Goal: Task Accomplishment & Management: Manage account settings

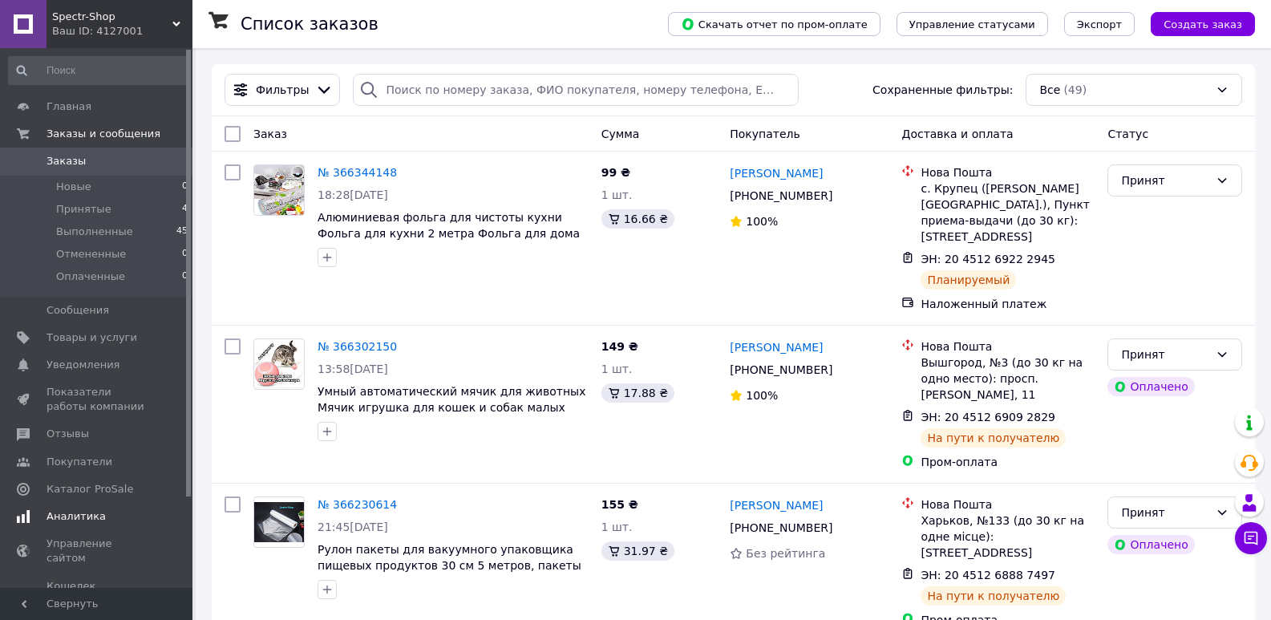
click at [55, 511] on span "Аналитика" at bounding box center [75, 516] width 59 height 14
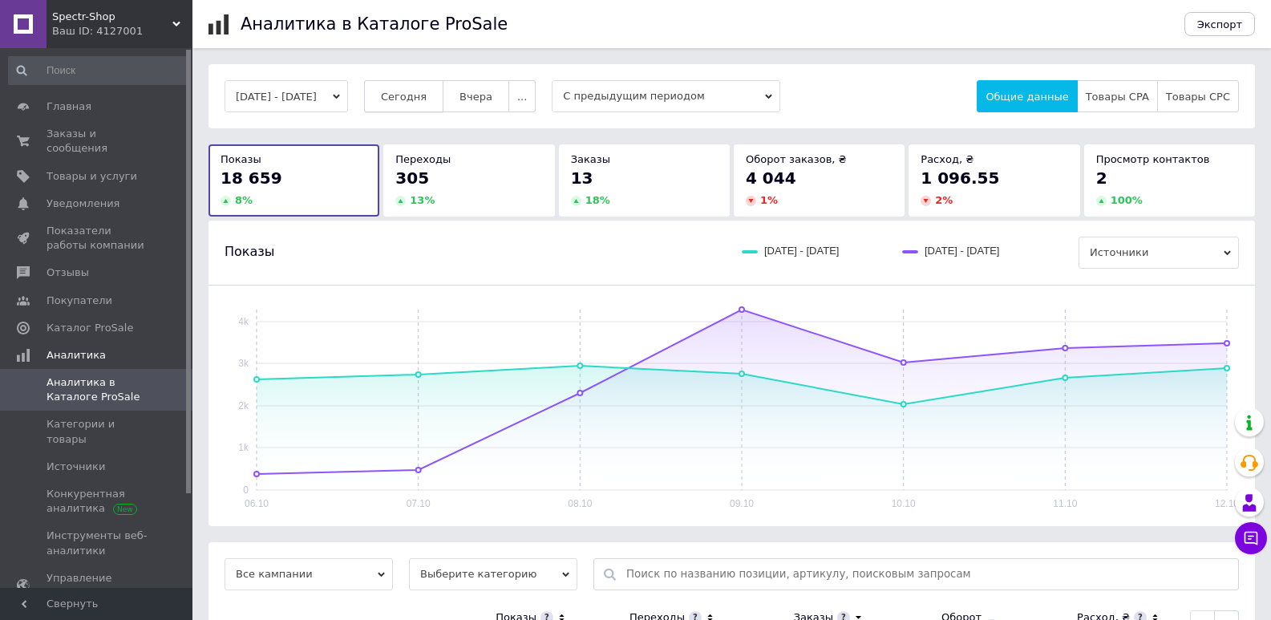
click at [426, 102] on span "Сегодня" at bounding box center [404, 97] width 46 height 12
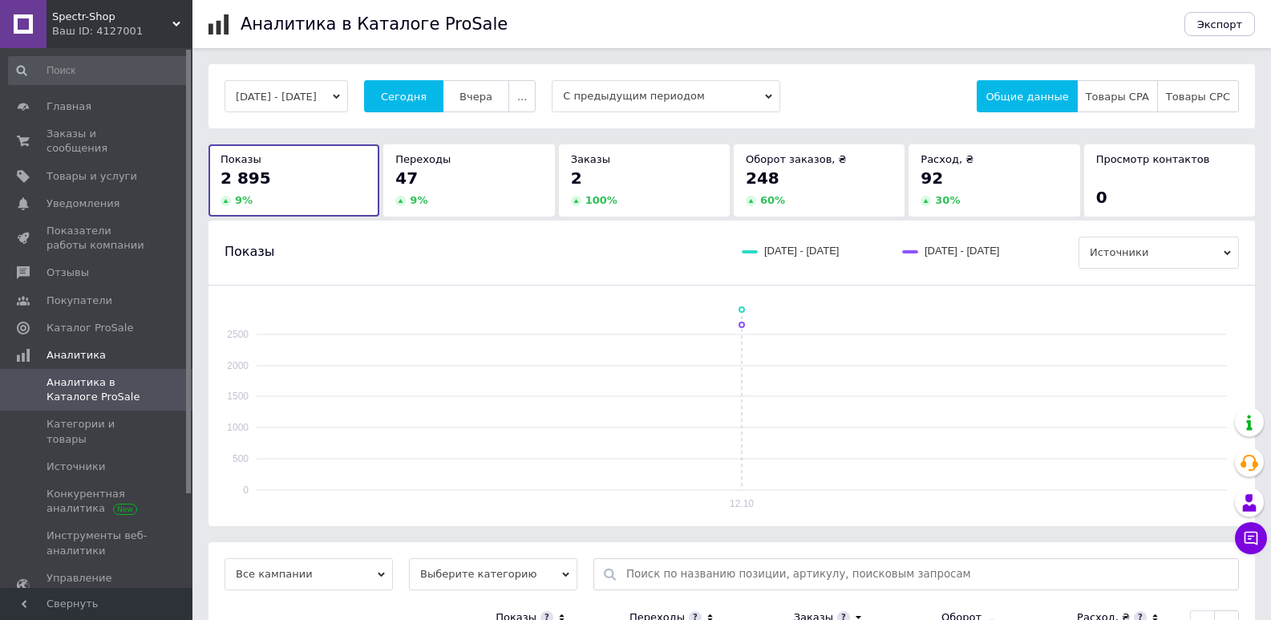
click at [1105, 97] on span "Товары CPA" at bounding box center [1116, 97] width 63 height 12
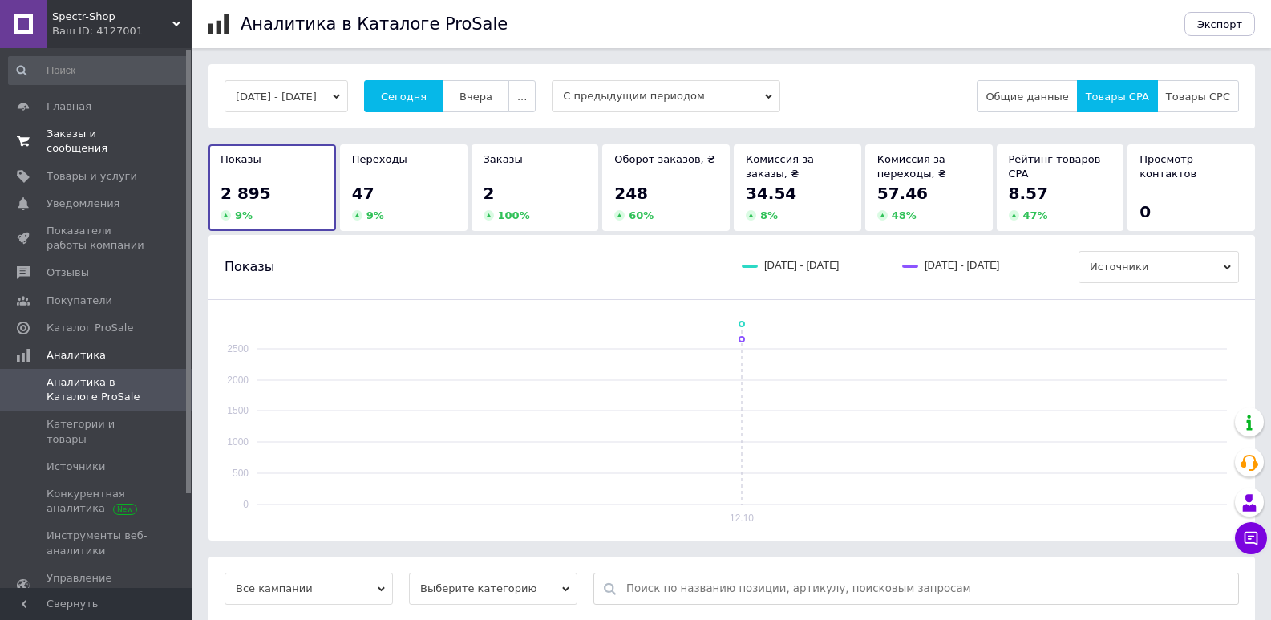
click at [99, 135] on span "Заказы и сообщения" at bounding box center [97, 141] width 102 height 29
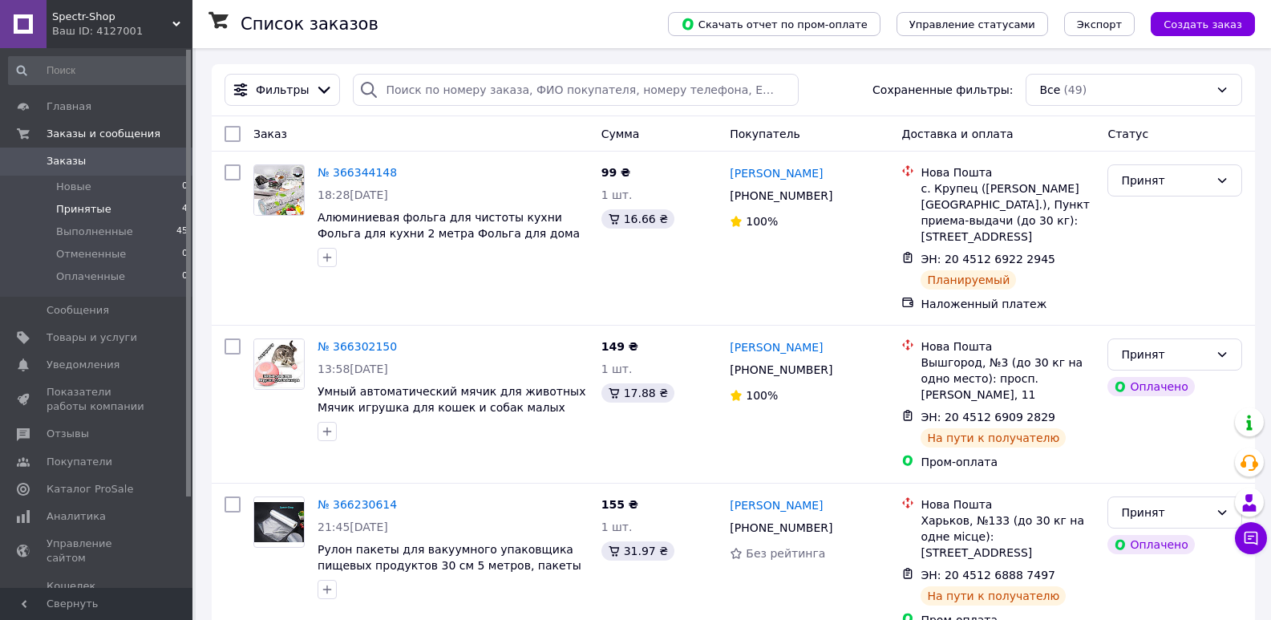
click at [87, 208] on span "Принятые" at bounding box center [83, 209] width 55 height 14
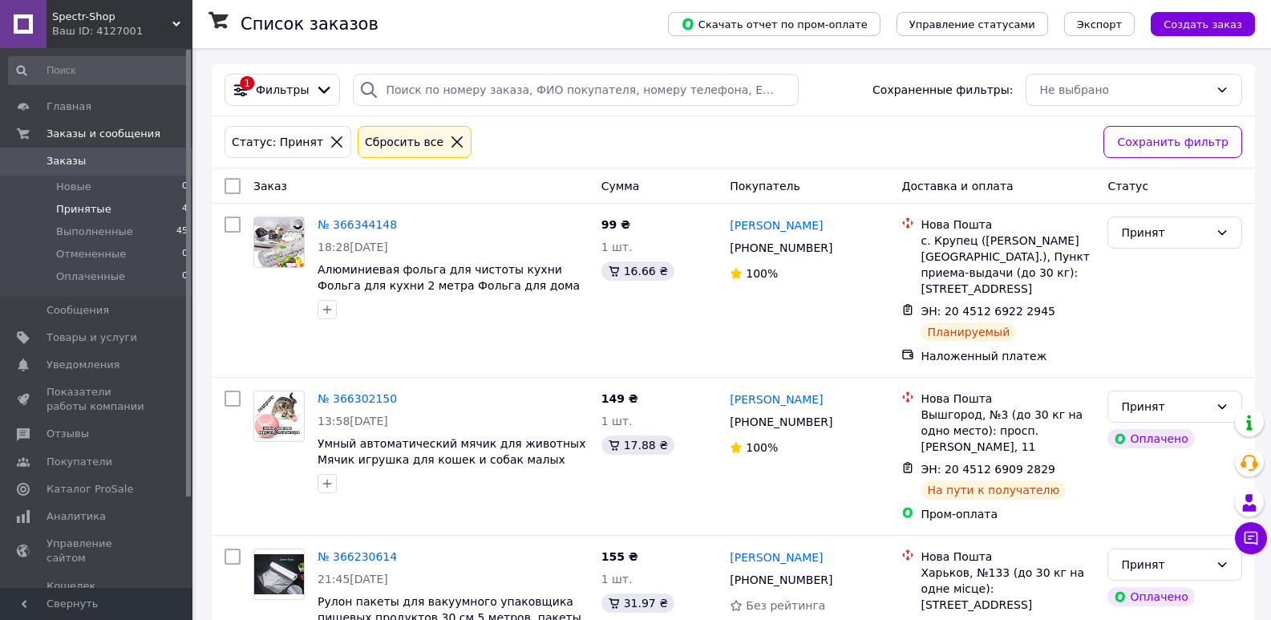
click at [82, 159] on span "Заказы" at bounding box center [97, 161] width 102 height 14
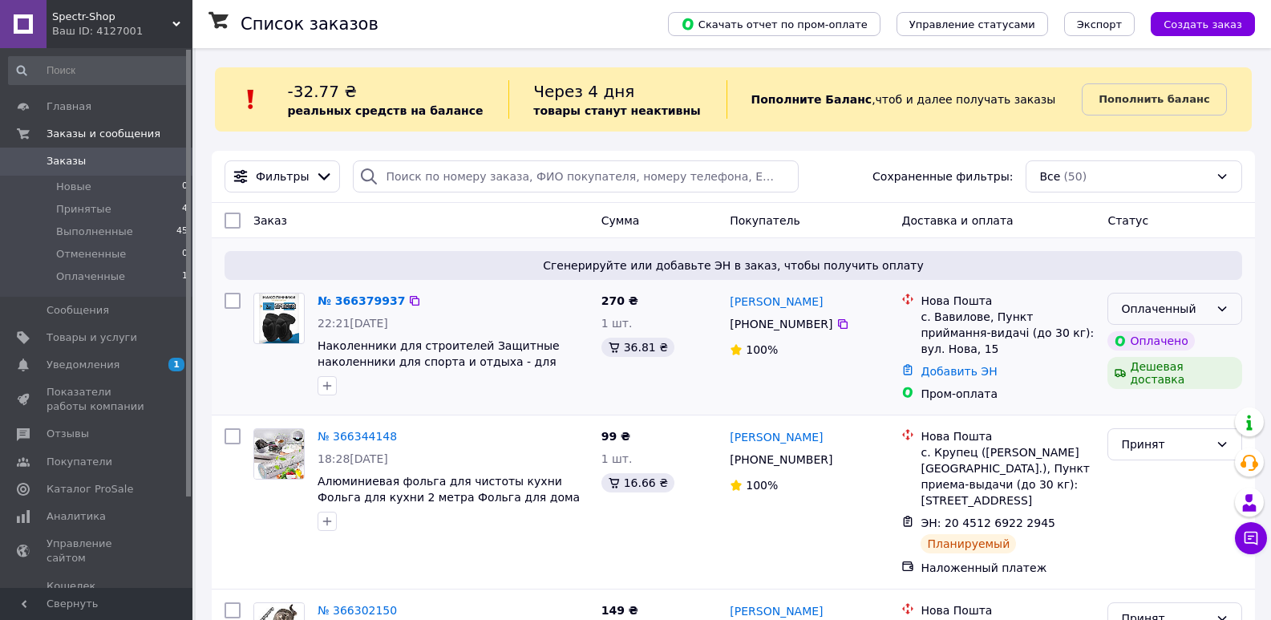
click at [1136, 299] on div "Оплаченный" at bounding box center [1174, 309] width 135 height 32
click at [1144, 345] on li "Принят" at bounding box center [1174, 343] width 133 height 29
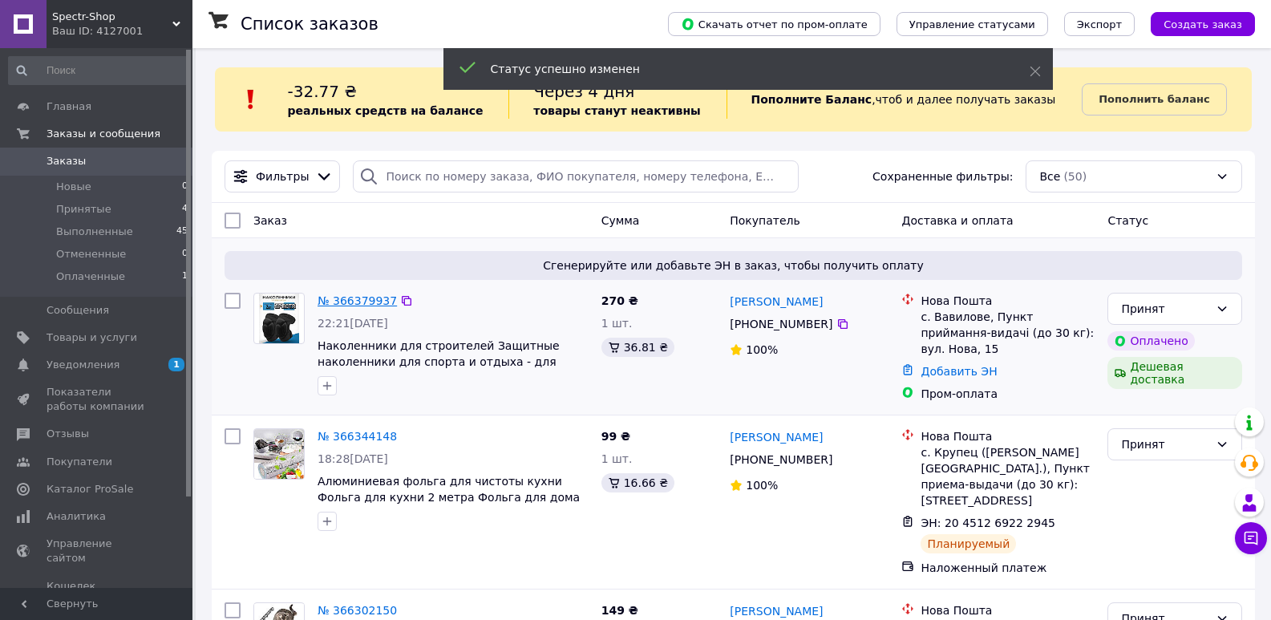
click at [373, 301] on link "№ 366379937" at bounding box center [356, 300] width 79 height 13
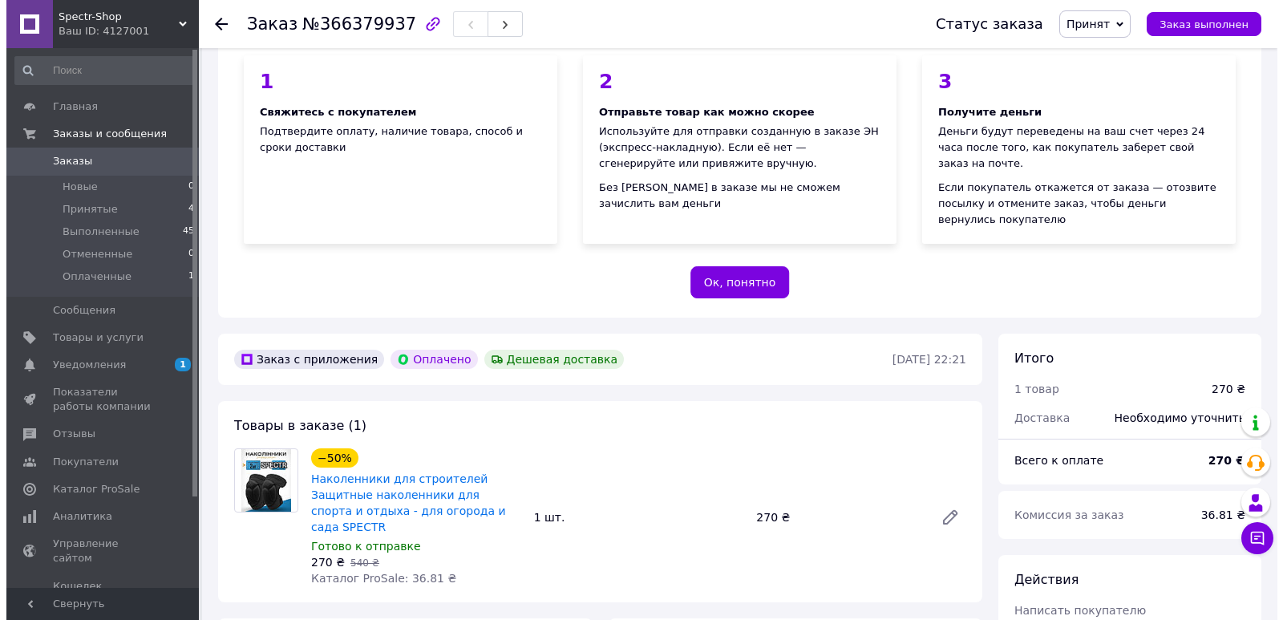
scroll to position [401, 0]
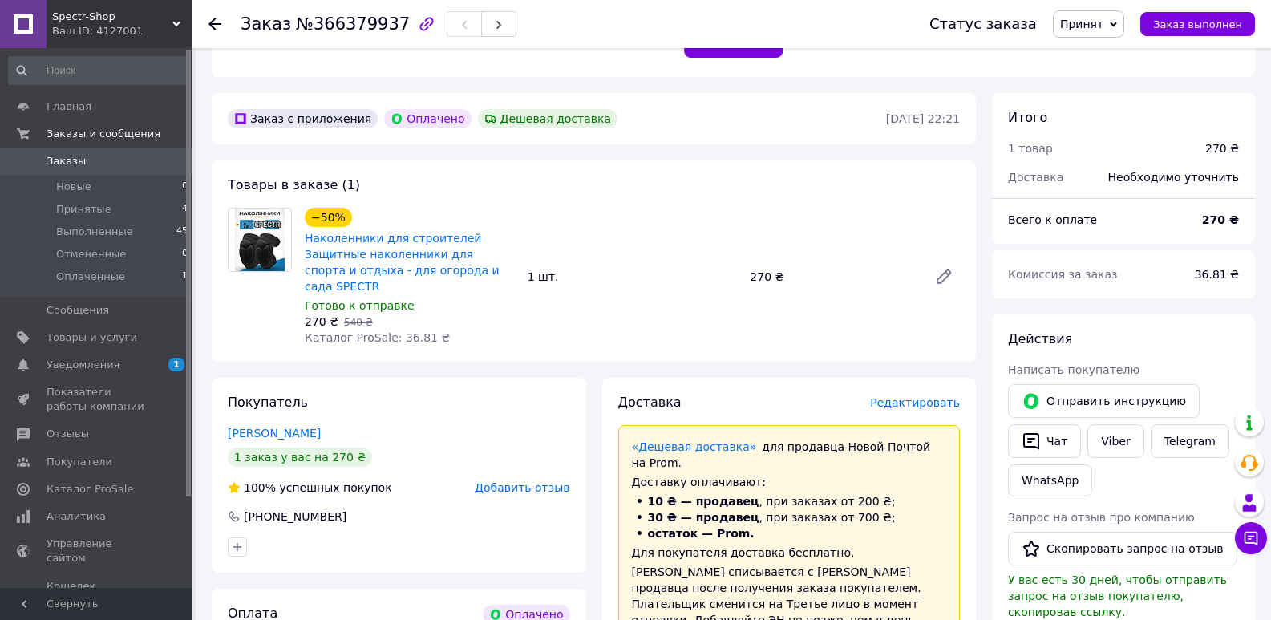
click at [899, 396] on span "Редактировать" at bounding box center [915, 402] width 90 height 13
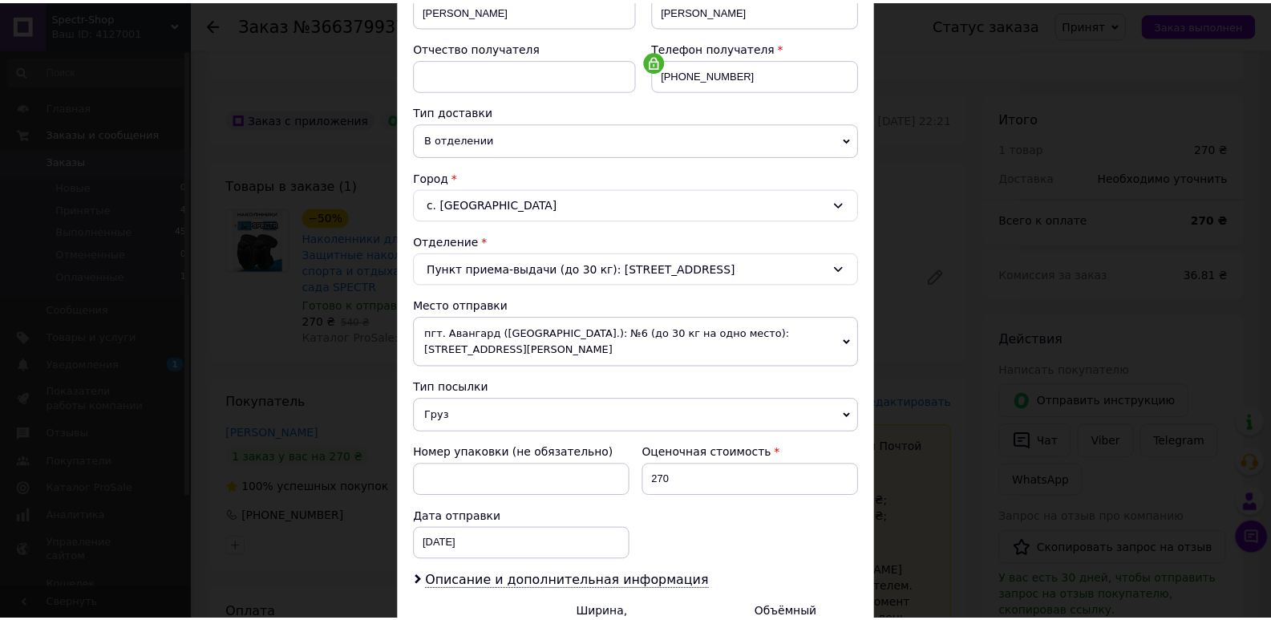
scroll to position [445, 0]
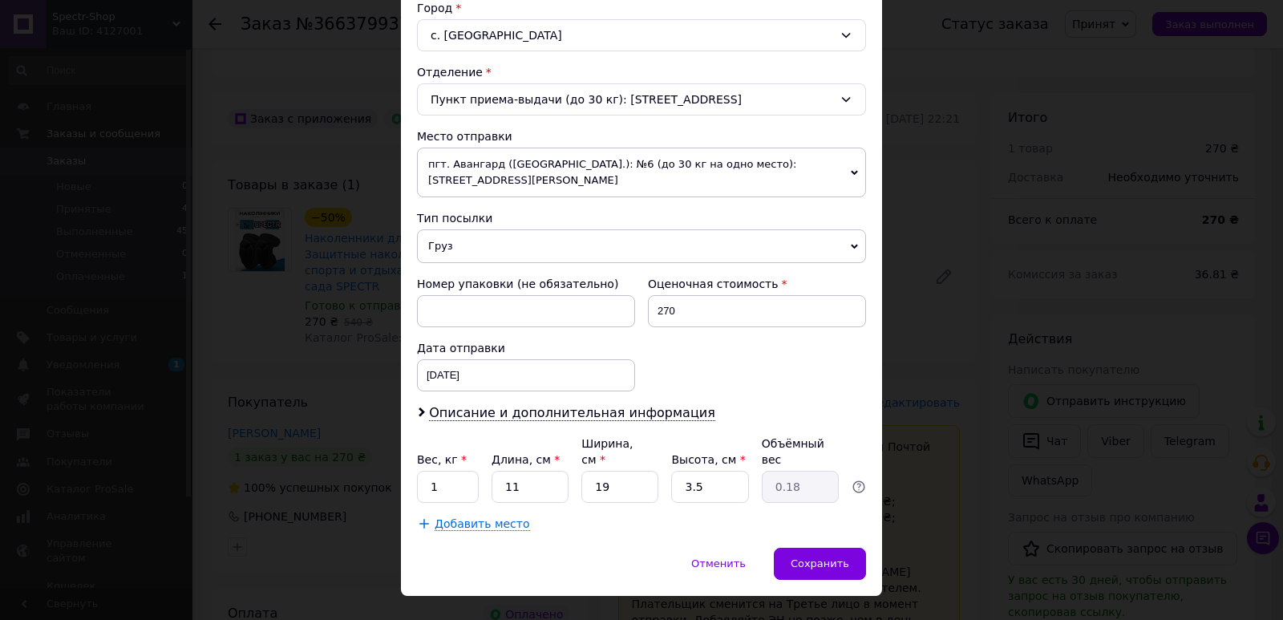
click at [915, 440] on div "× Редактирование доставки Способ доставки Нова Пошта (платная) Плательщик Получ…" at bounding box center [641, 310] width 1283 height 620
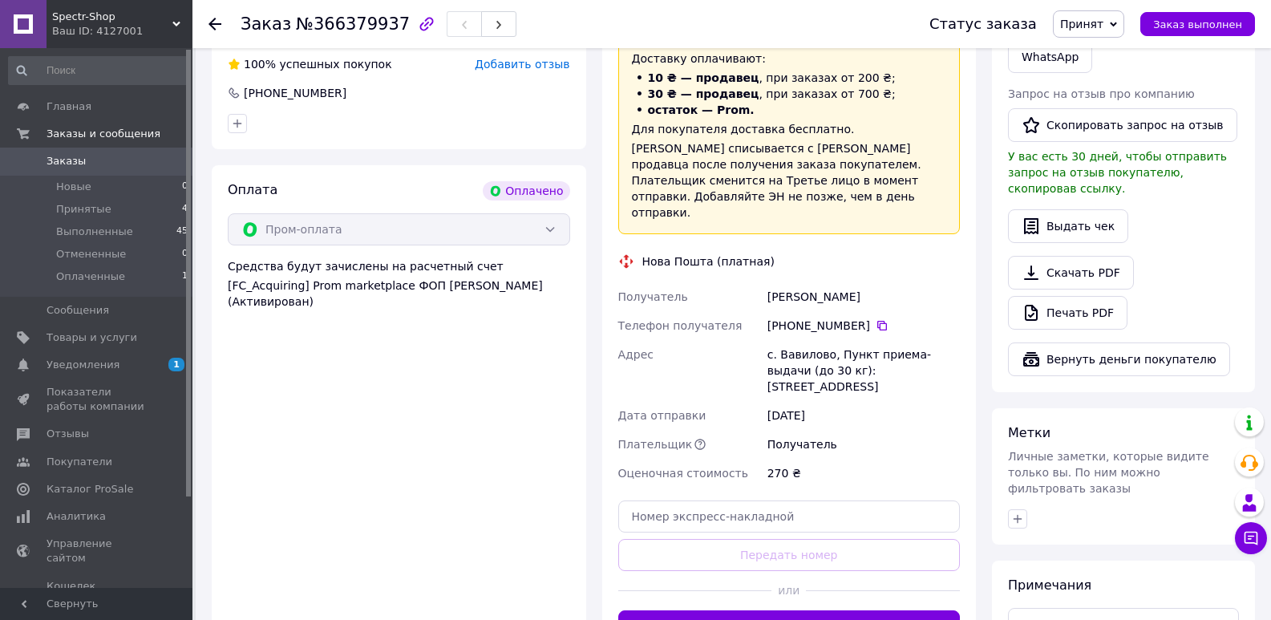
scroll to position [962, 0]
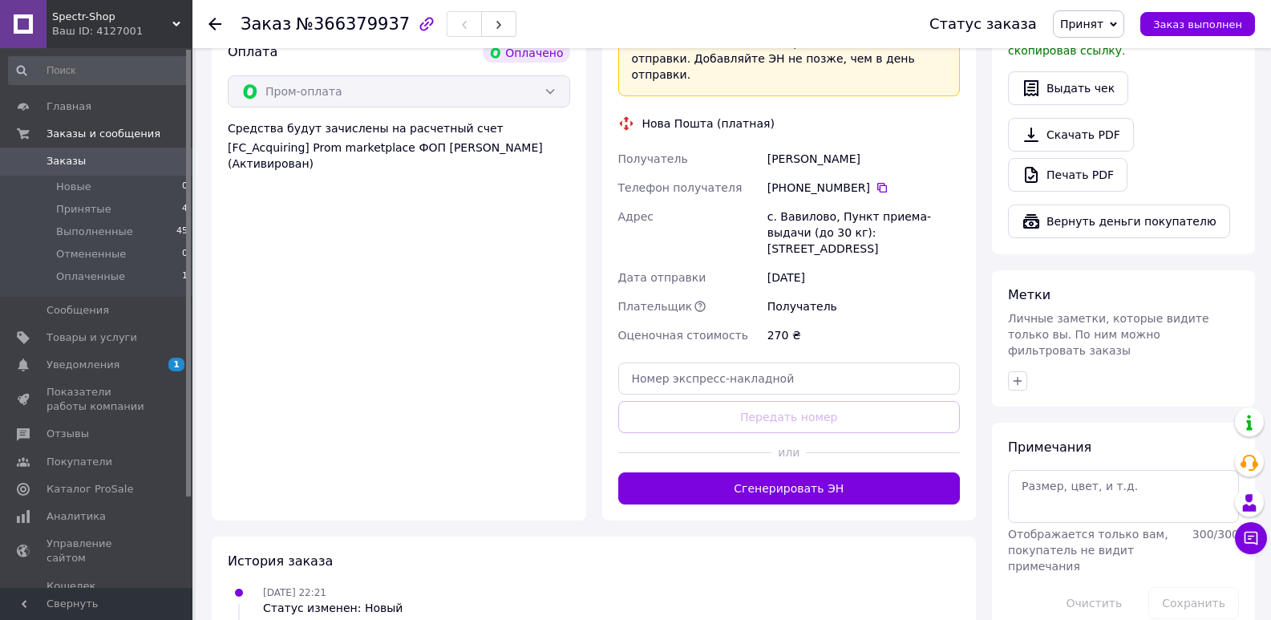
click at [800, 472] on button "Сгенерировать ЭН" at bounding box center [789, 488] width 342 height 32
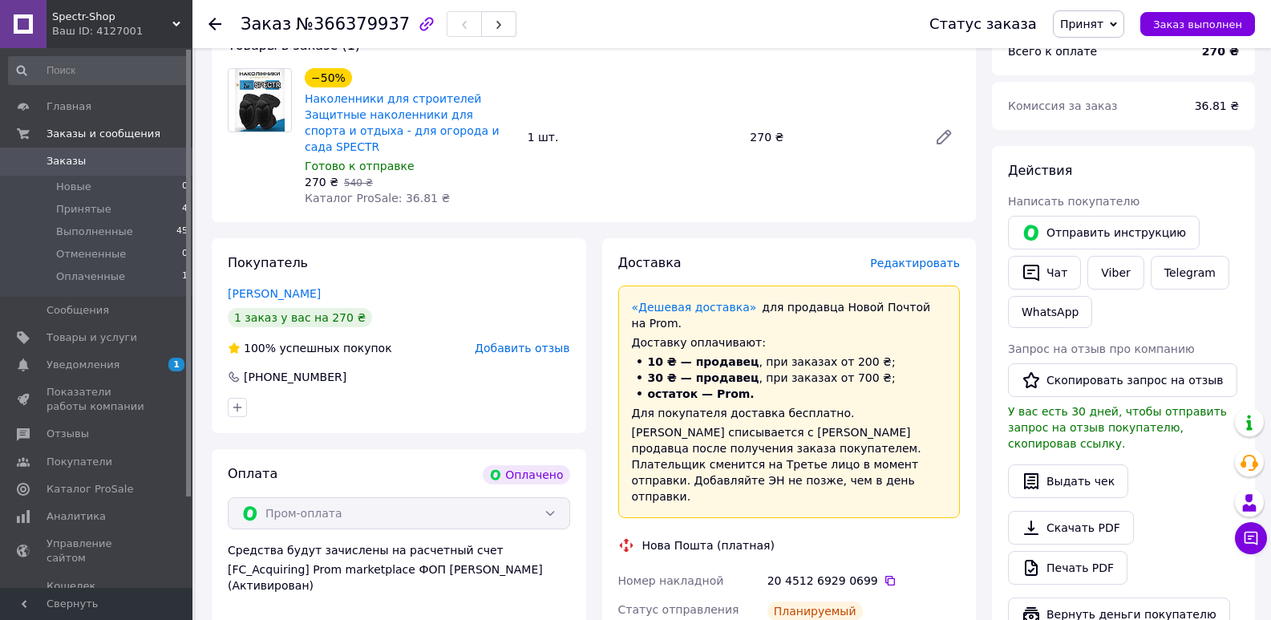
scroll to position [401, 0]
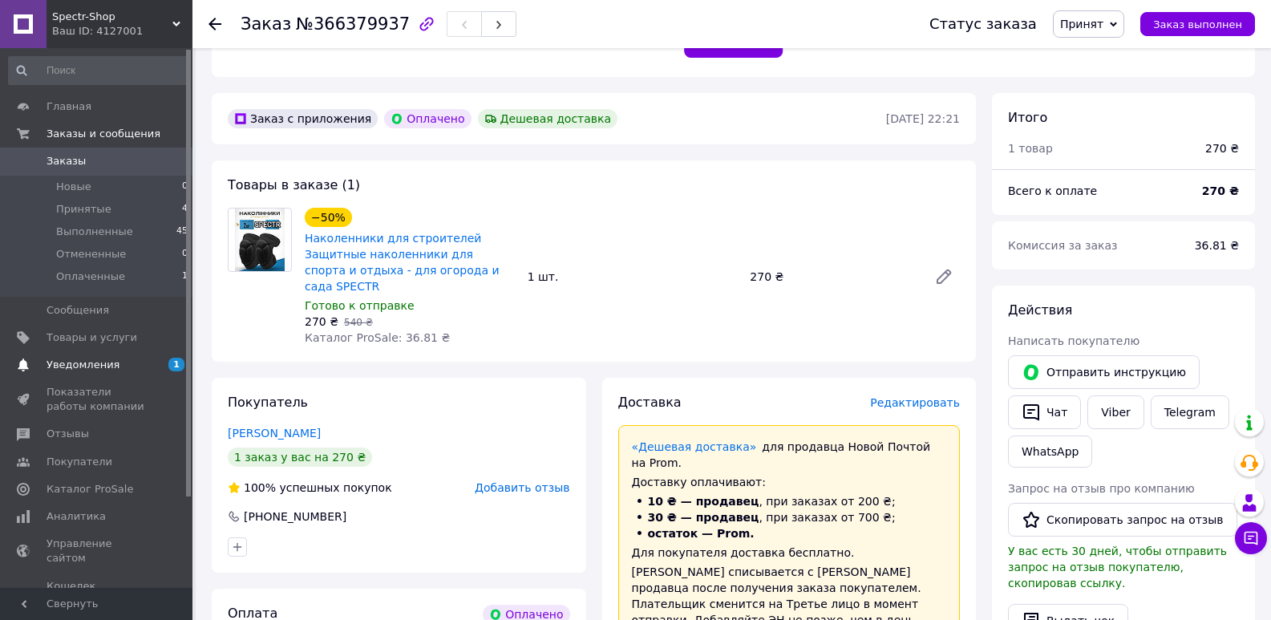
click at [71, 354] on link "Уведомления 1 0" at bounding box center [98, 364] width 197 height 27
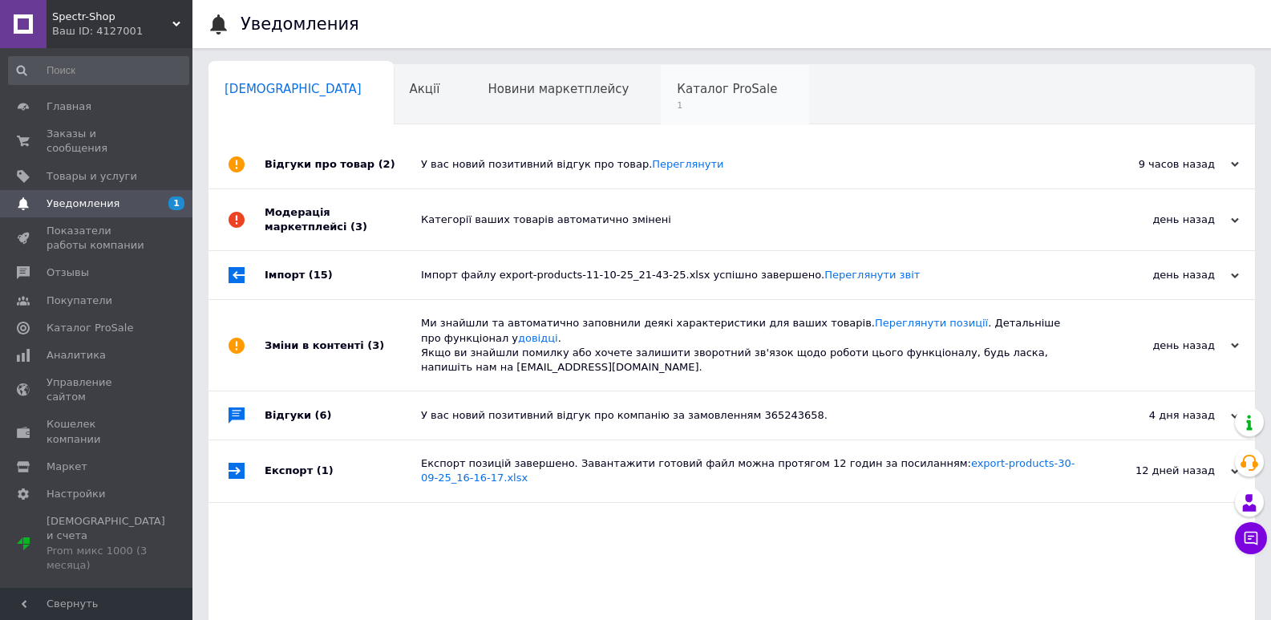
click at [677, 91] on span "Каталог ProSale" at bounding box center [727, 89] width 100 height 14
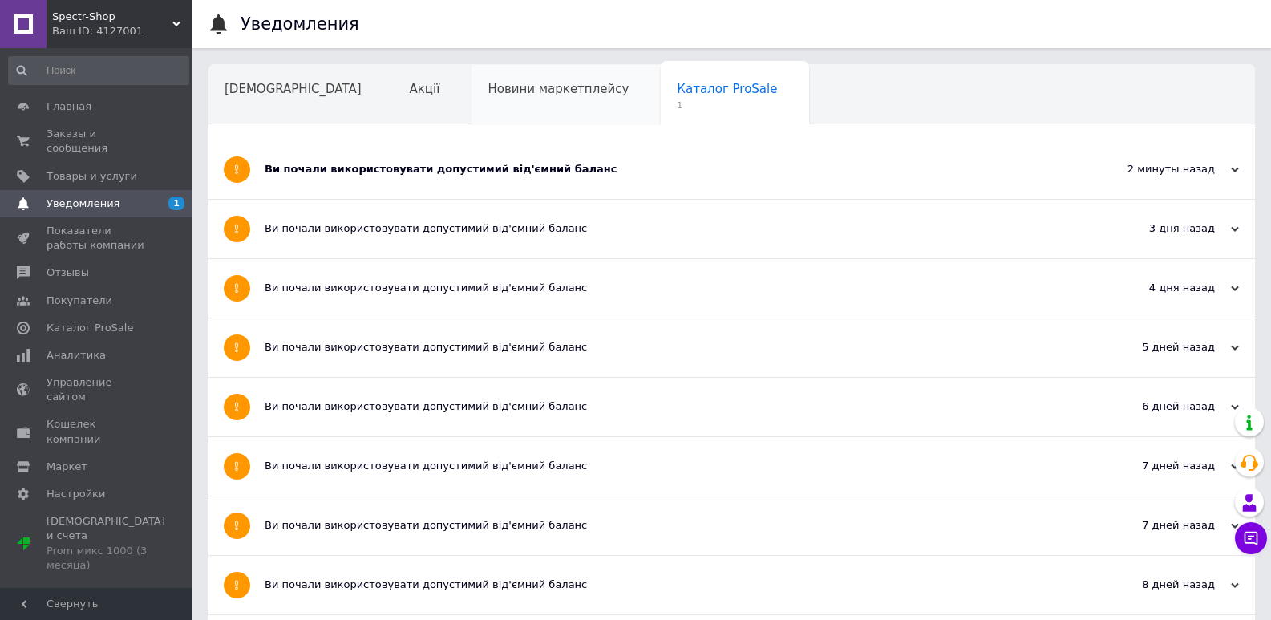
click at [471, 102] on div "Новини маркетплейсу" at bounding box center [565, 95] width 189 height 61
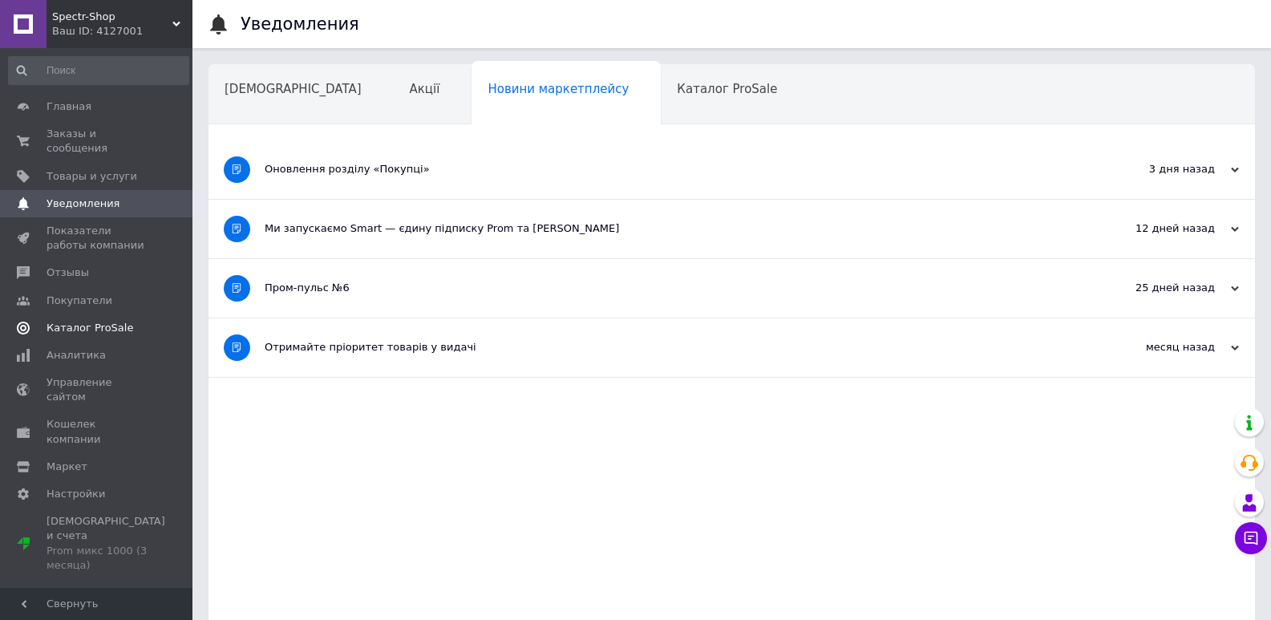
click at [94, 321] on span "Каталог ProSale" at bounding box center [89, 328] width 87 height 14
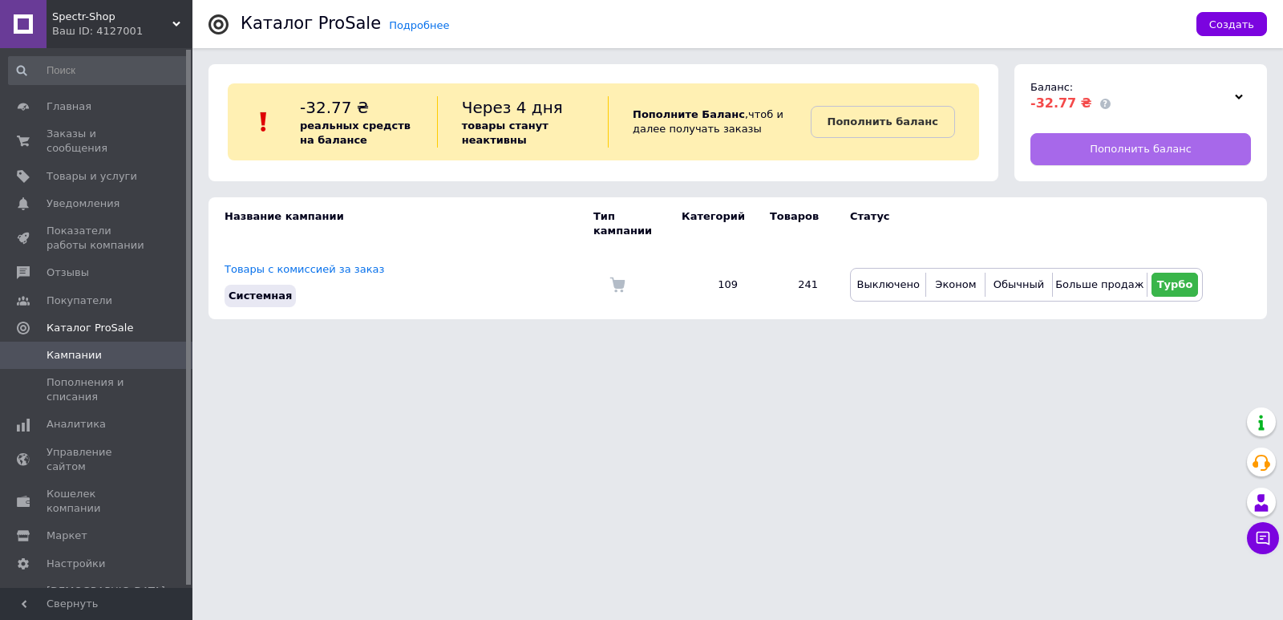
click at [1155, 139] on link "Пополнить баланс" at bounding box center [1140, 149] width 220 height 32
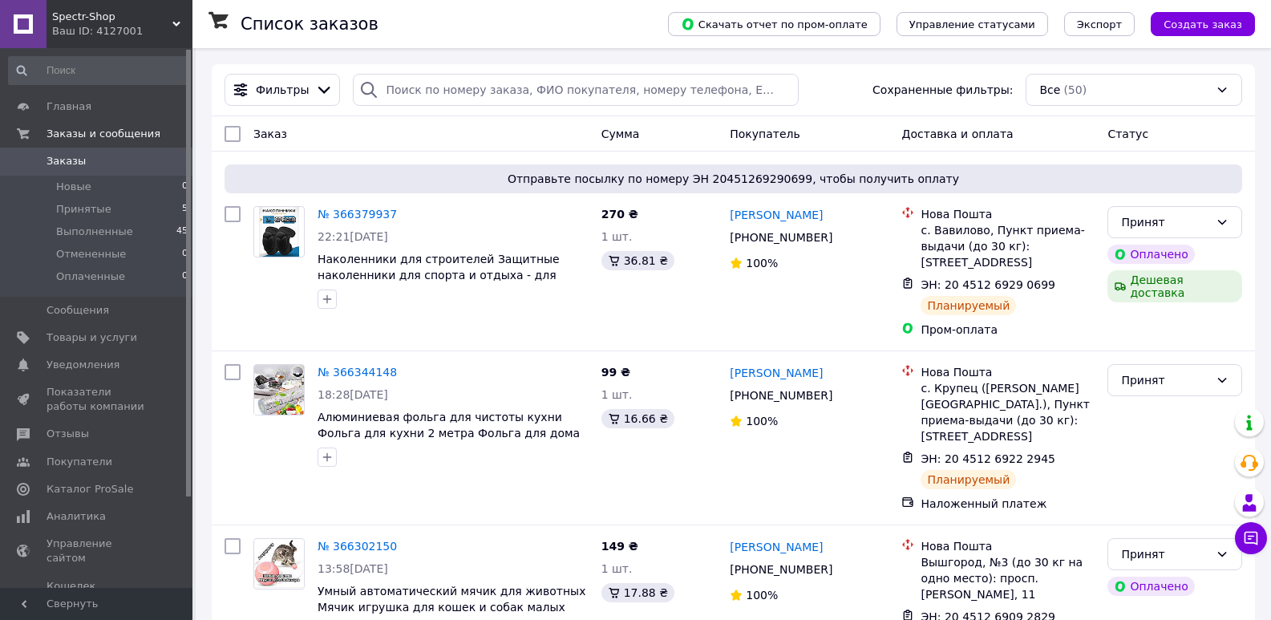
click at [474, 120] on div "Заказ" at bounding box center [421, 133] width 348 height 29
click at [73, 521] on span "Аналитика" at bounding box center [75, 516] width 59 height 14
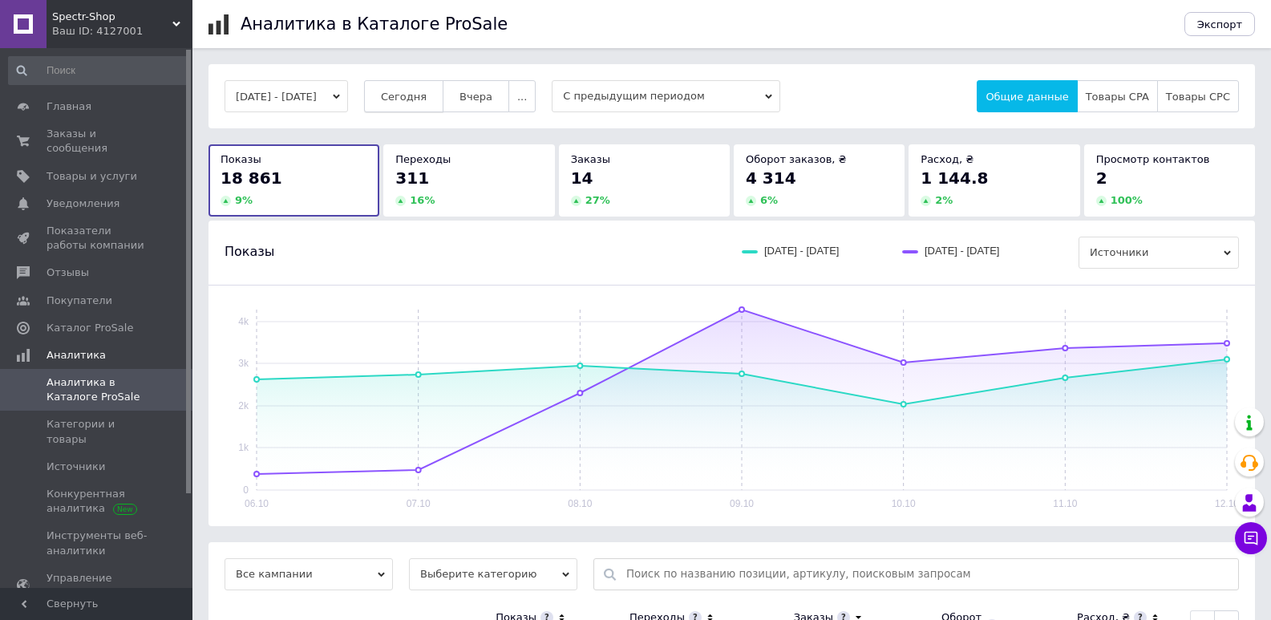
click at [430, 88] on button "Сегодня" at bounding box center [403, 96] width 79 height 32
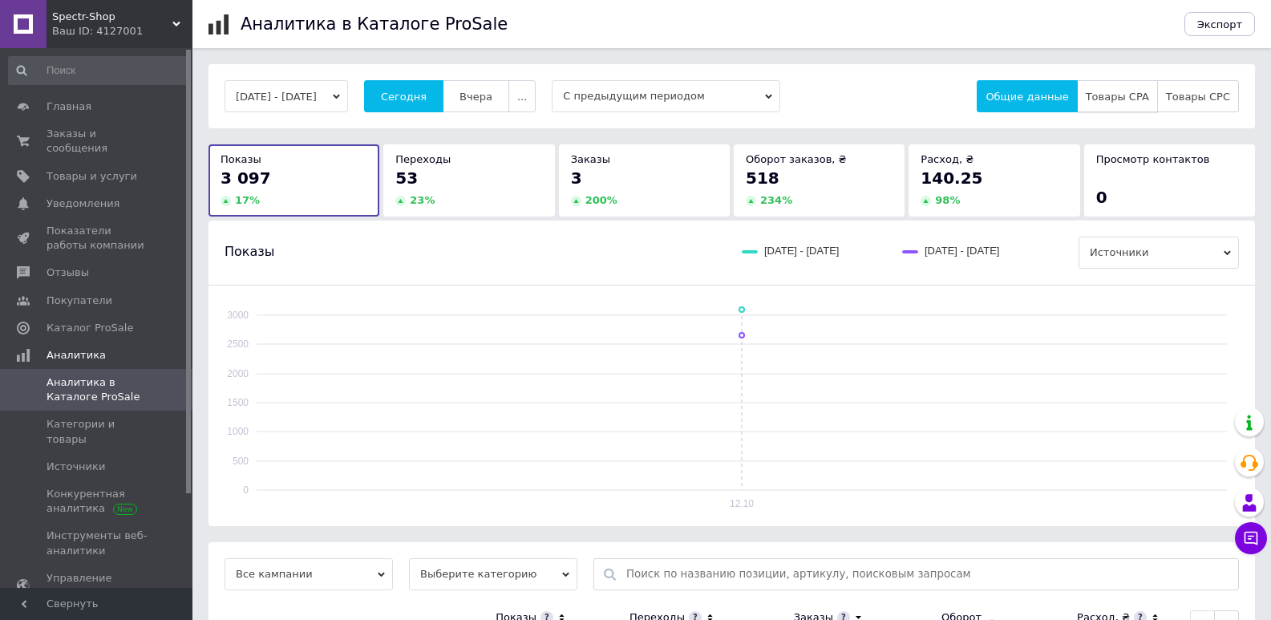
click at [1136, 97] on span "Товары CPA" at bounding box center [1116, 97] width 63 height 12
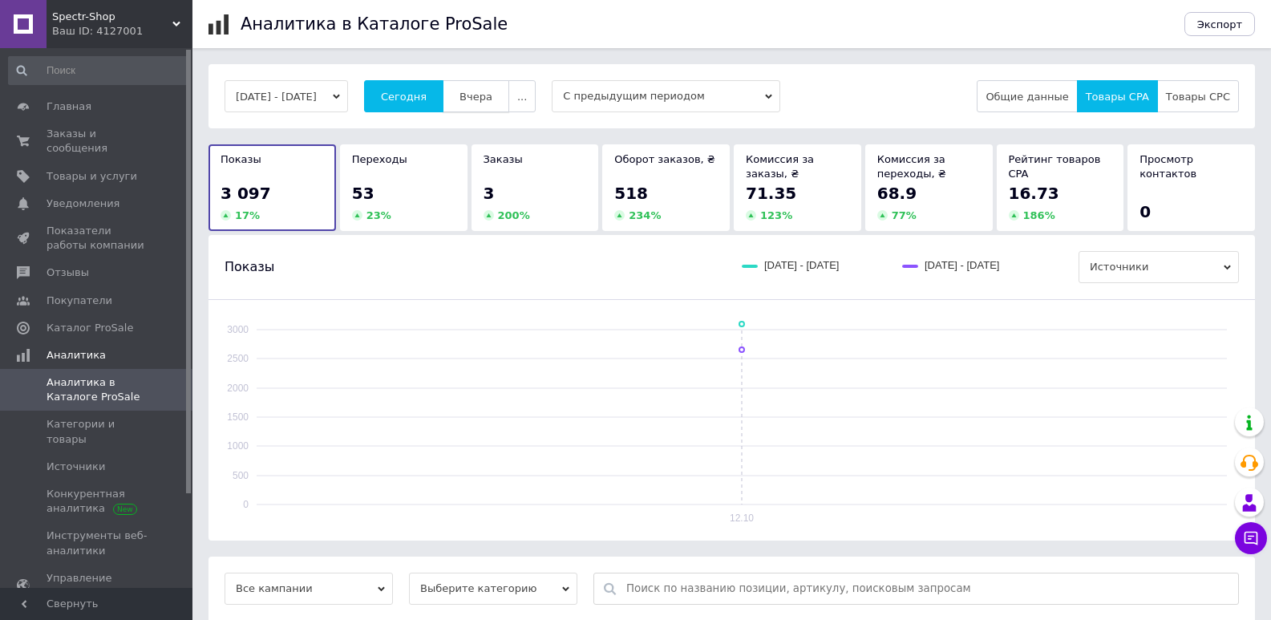
click at [509, 91] on button "Вчера" at bounding box center [475, 96] width 67 height 32
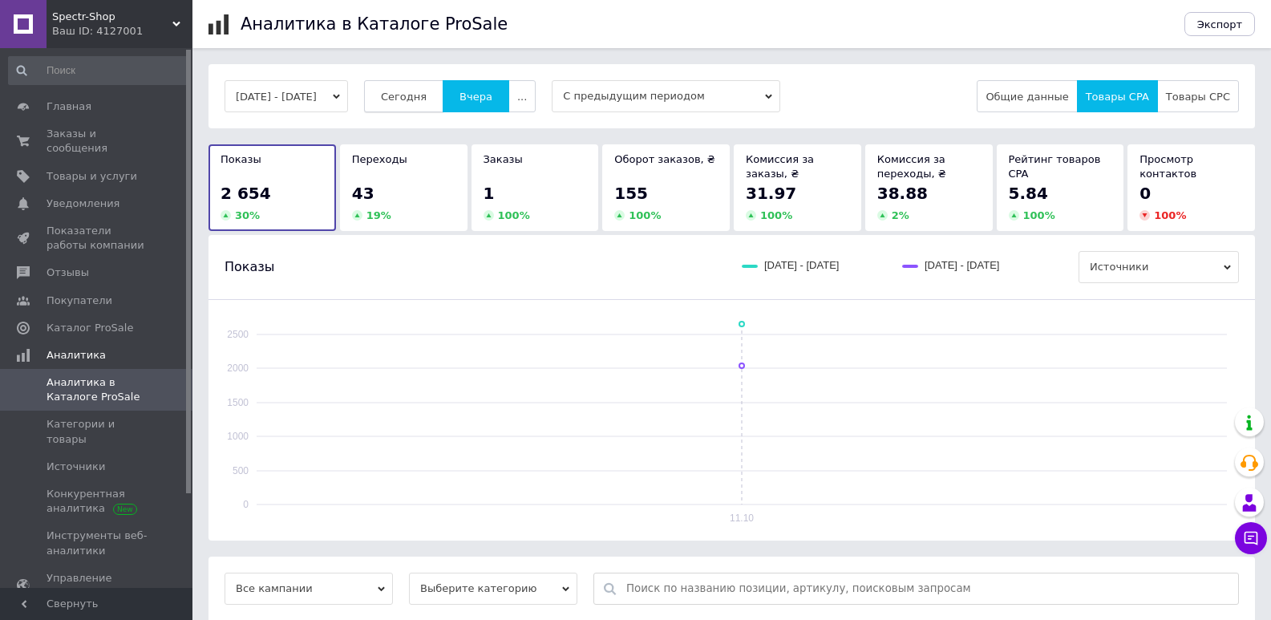
click at [426, 96] on span "Сегодня" at bounding box center [404, 97] width 46 height 12
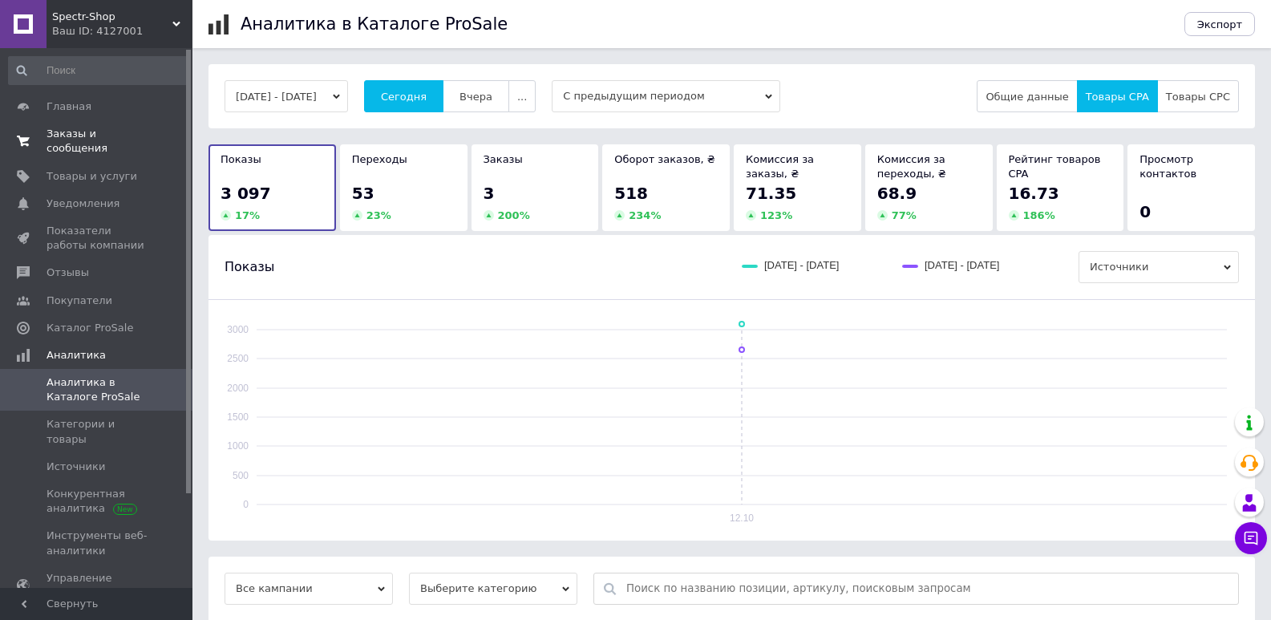
click at [66, 126] on link "Заказы и сообщения 0 0" at bounding box center [98, 141] width 197 height 42
